Goal: Task Accomplishment & Management: Manage account settings

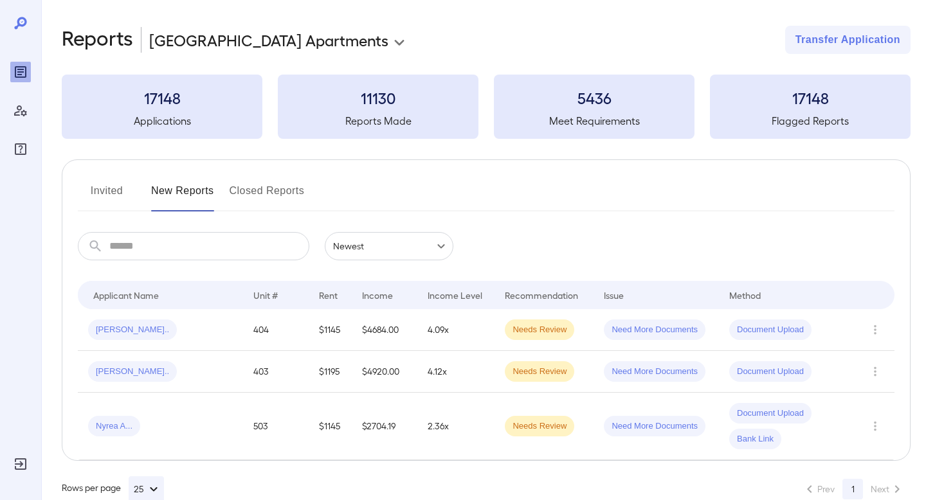
click at [263, 194] on button "Closed Reports" at bounding box center [267, 196] width 75 height 31
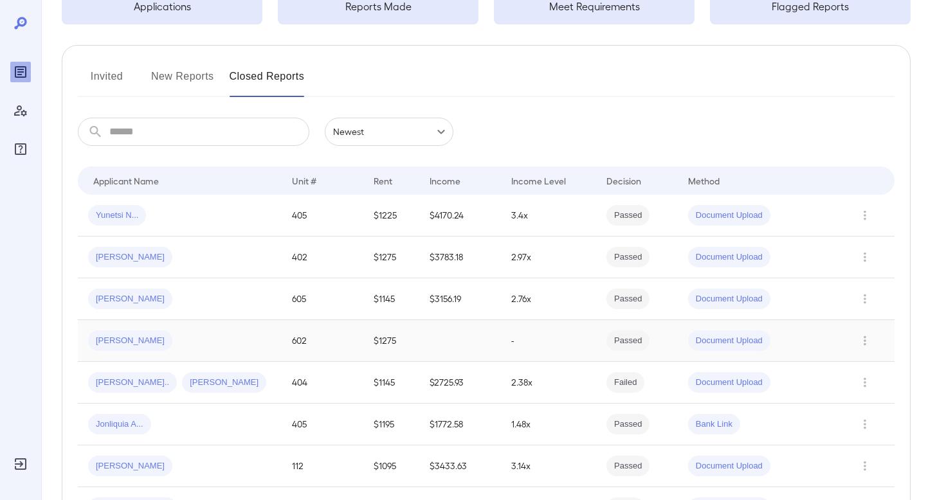
scroll to position [120, 0]
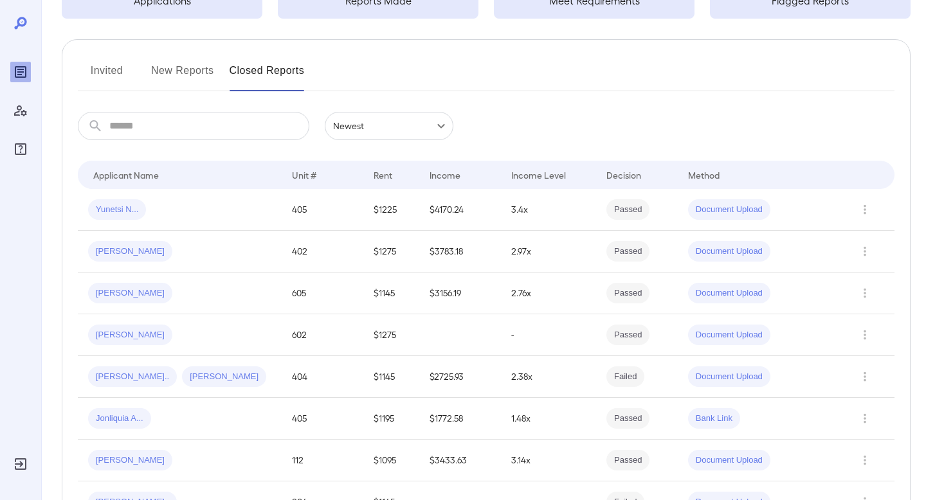
click at [116, 73] on button "Invited" at bounding box center [107, 75] width 58 height 31
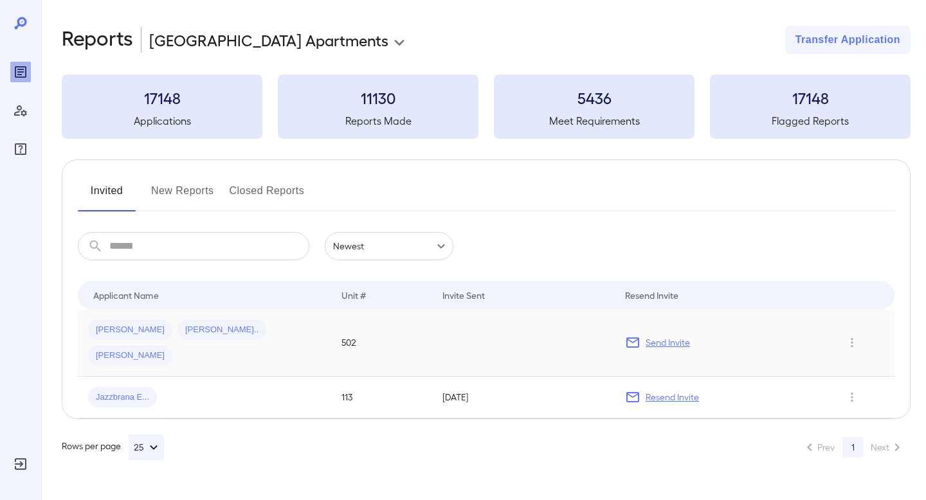
click at [291, 338] on div "Tamara M... Lakia M... Lorenzo D..." at bounding box center [204, 343] width 233 height 46
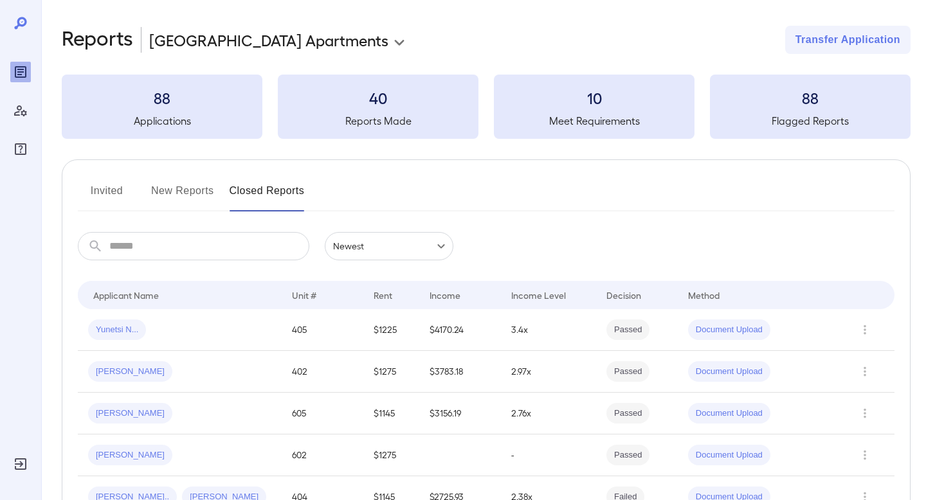
click at [118, 188] on button "Invited" at bounding box center [107, 196] width 58 height 31
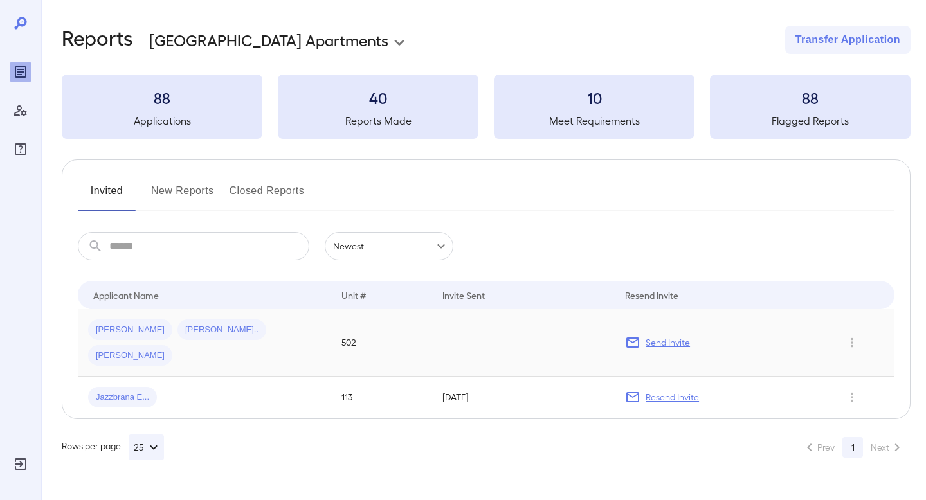
click at [435, 336] on td at bounding box center [523, 343] width 183 height 68
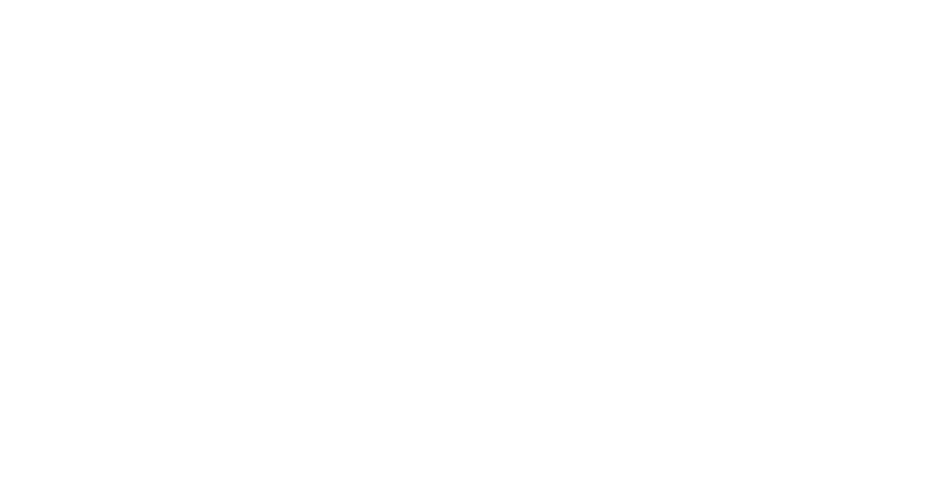
click at [100, 0] on html at bounding box center [463, 0] width 926 height 0
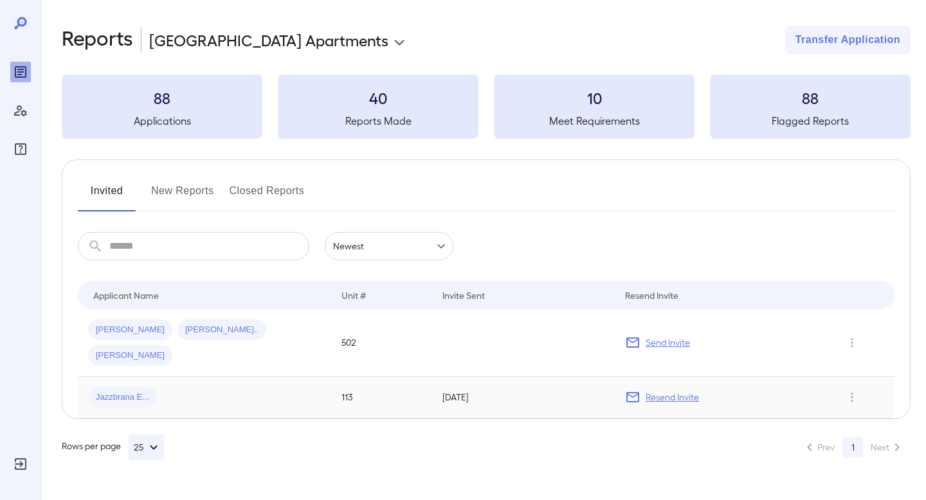
click at [159, 387] on div "Jazzbrana E..." at bounding box center [204, 397] width 233 height 21
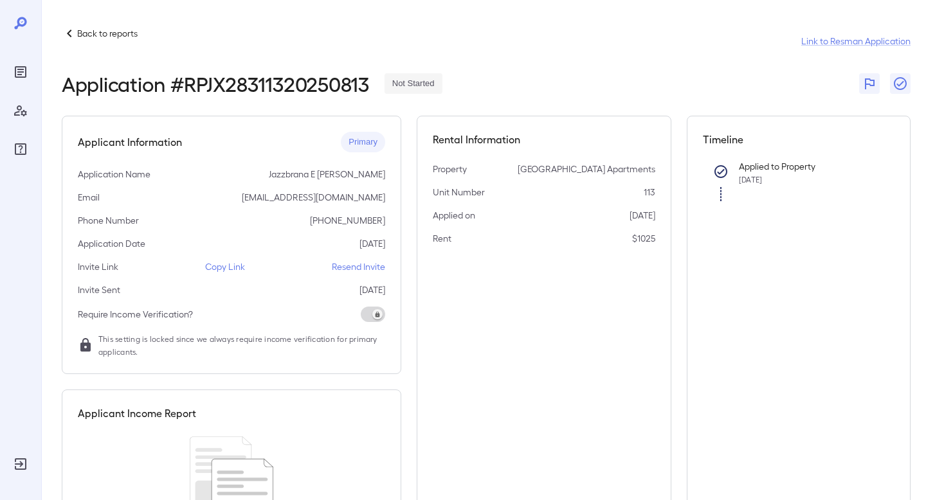
click at [122, 35] on p "Back to reports" at bounding box center [107, 33] width 60 height 13
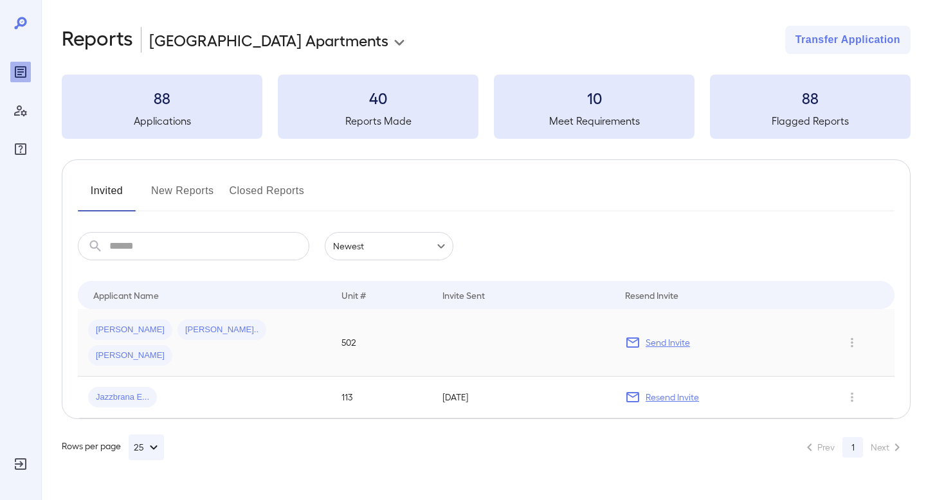
click at [116, 331] on span "[PERSON_NAME]" at bounding box center [130, 330] width 84 height 12
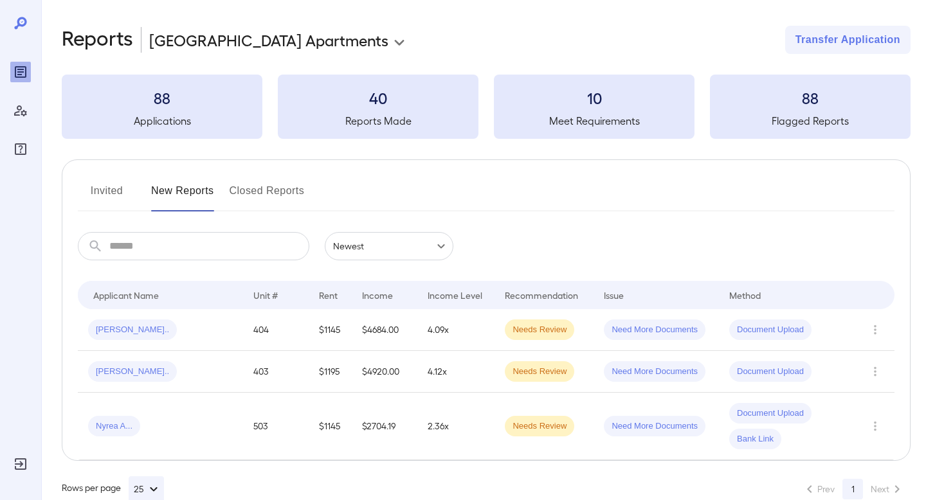
click at [288, 193] on button "Closed Reports" at bounding box center [267, 196] width 75 height 31
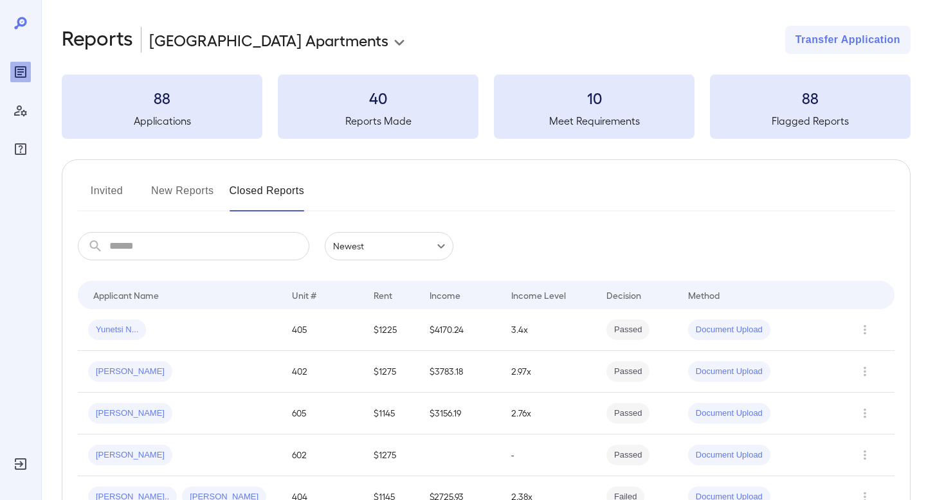
click at [190, 208] on button "New Reports" at bounding box center [182, 196] width 63 height 31
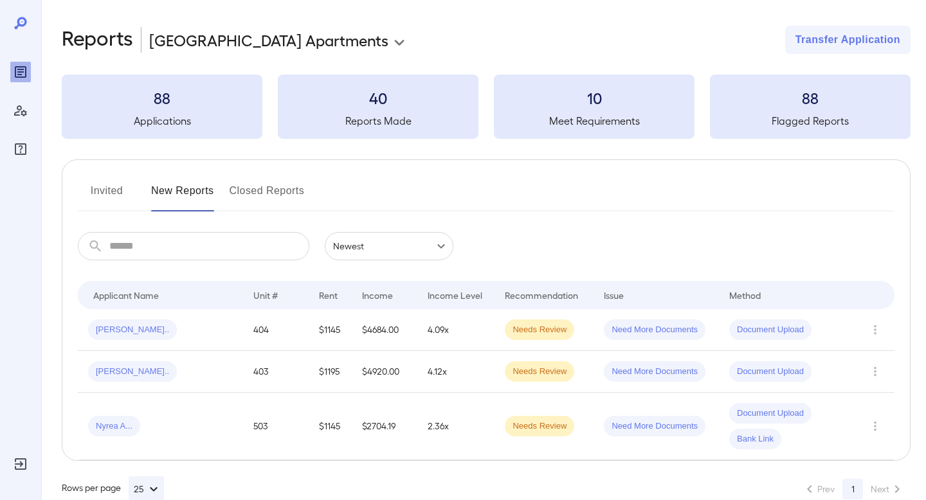
click at [197, 195] on button "New Reports" at bounding box center [182, 196] width 63 height 31
click at [114, 195] on button "Invited" at bounding box center [107, 196] width 58 height 31
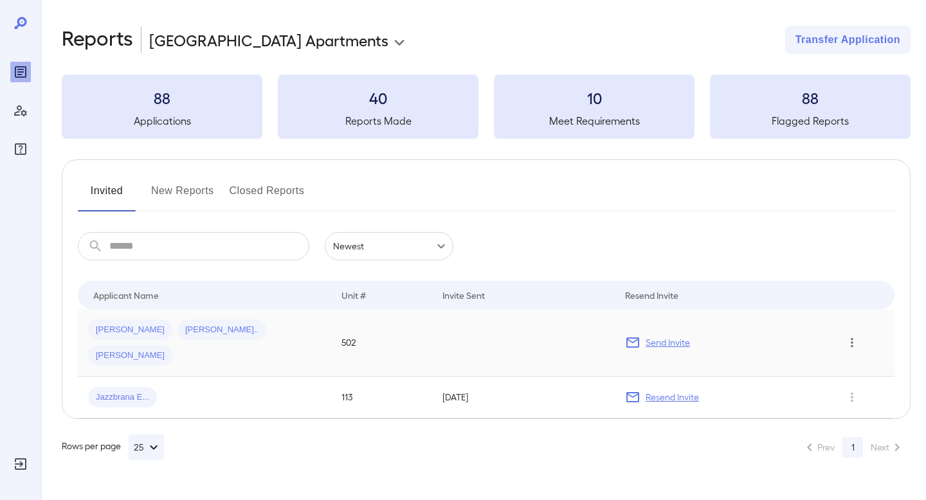
click at [853, 335] on icon "Row Actions" at bounding box center [852, 342] width 14 height 15
click at [853, 356] on li "View Application" at bounding box center [865, 355] width 102 height 21
